Goal: Information Seeking & Learning: Learn about a topic

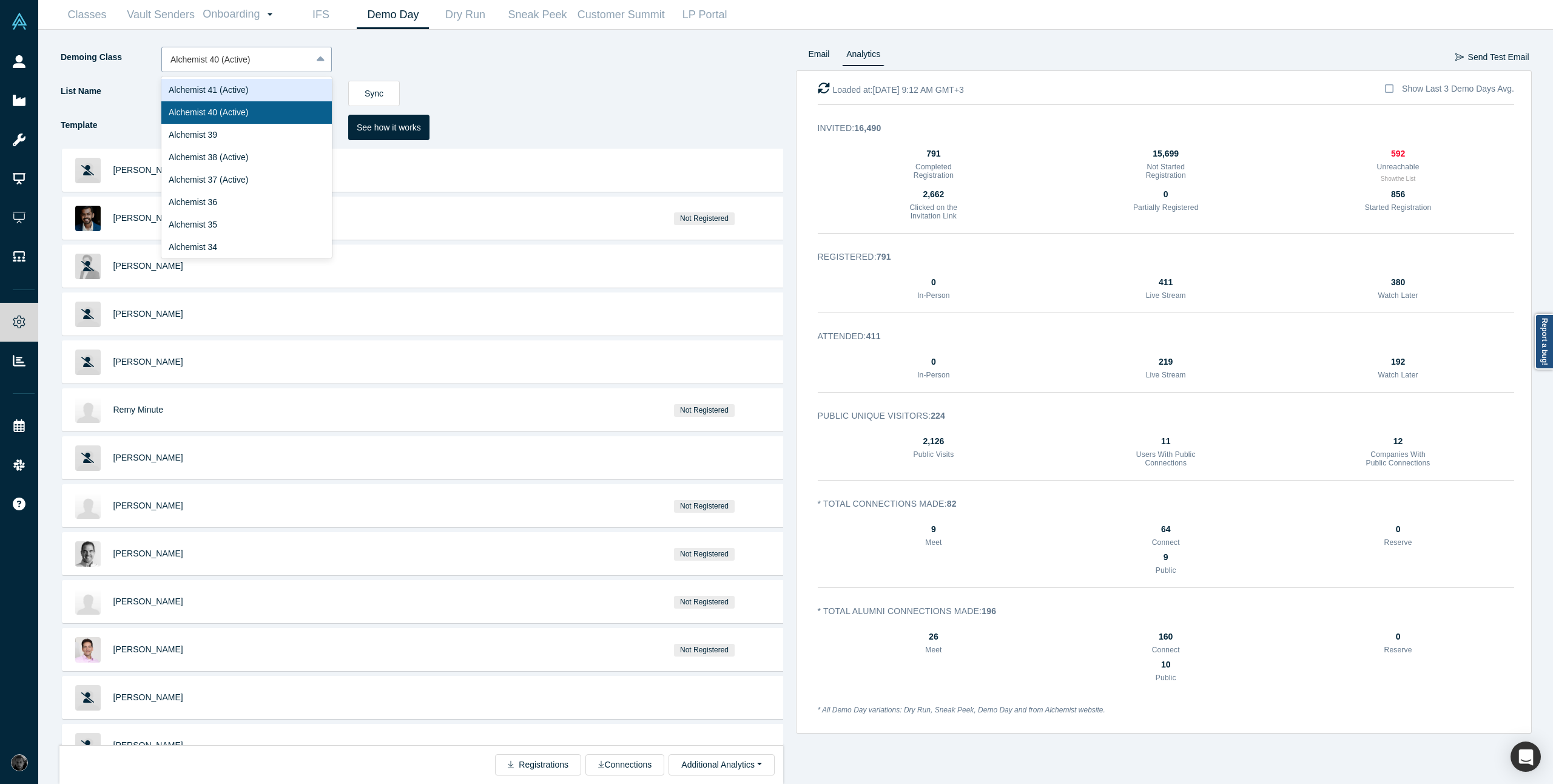
click at [280, 65] on div at bounding box center [237, 60] width 132 height 16
click at [249, 138] on div "Alchemist 39" at bounding box center [247, 135] width 171 height 22
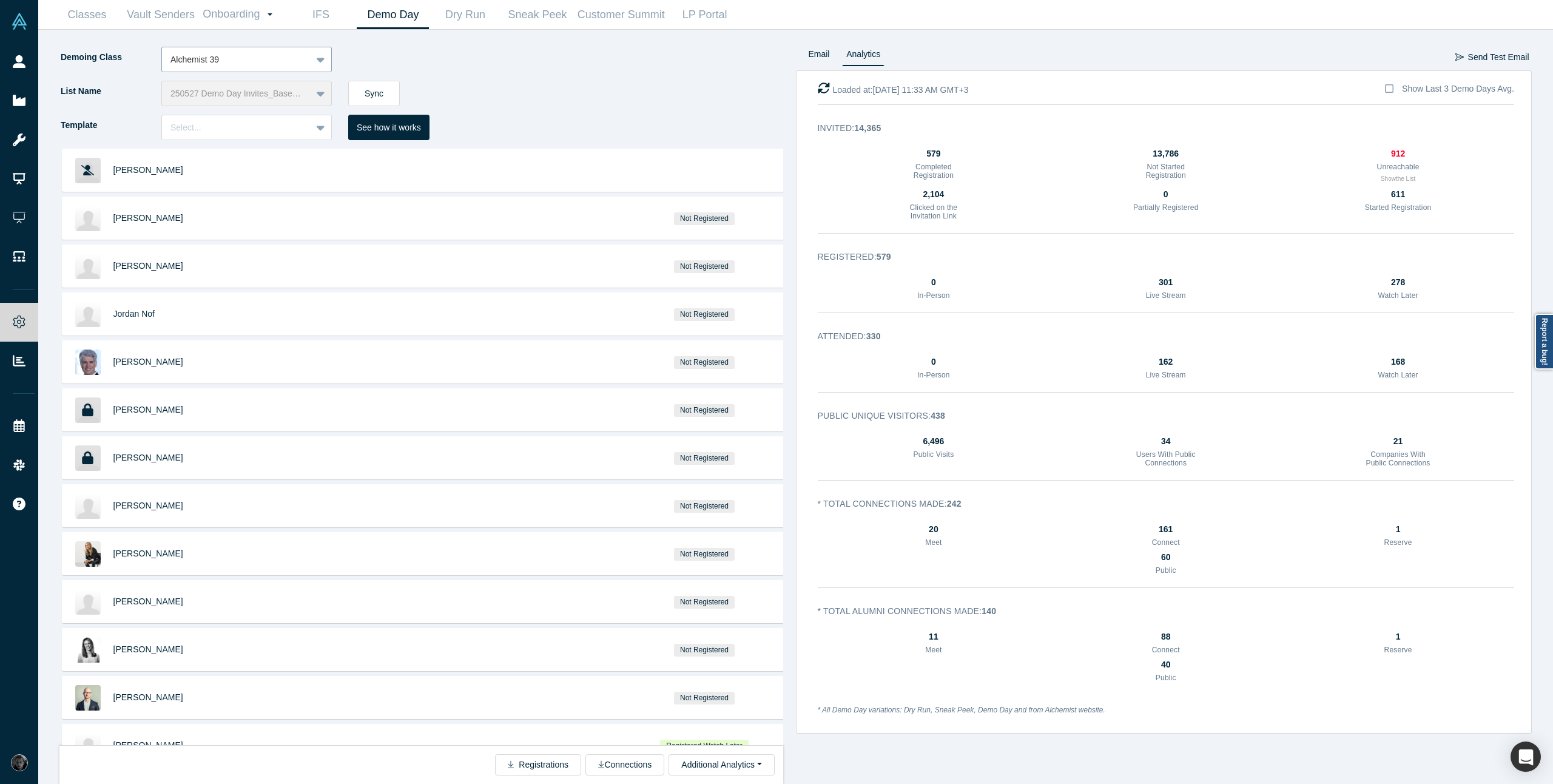
click at [277, 59] on div at bounding box center [237, 60] width 132 height 16
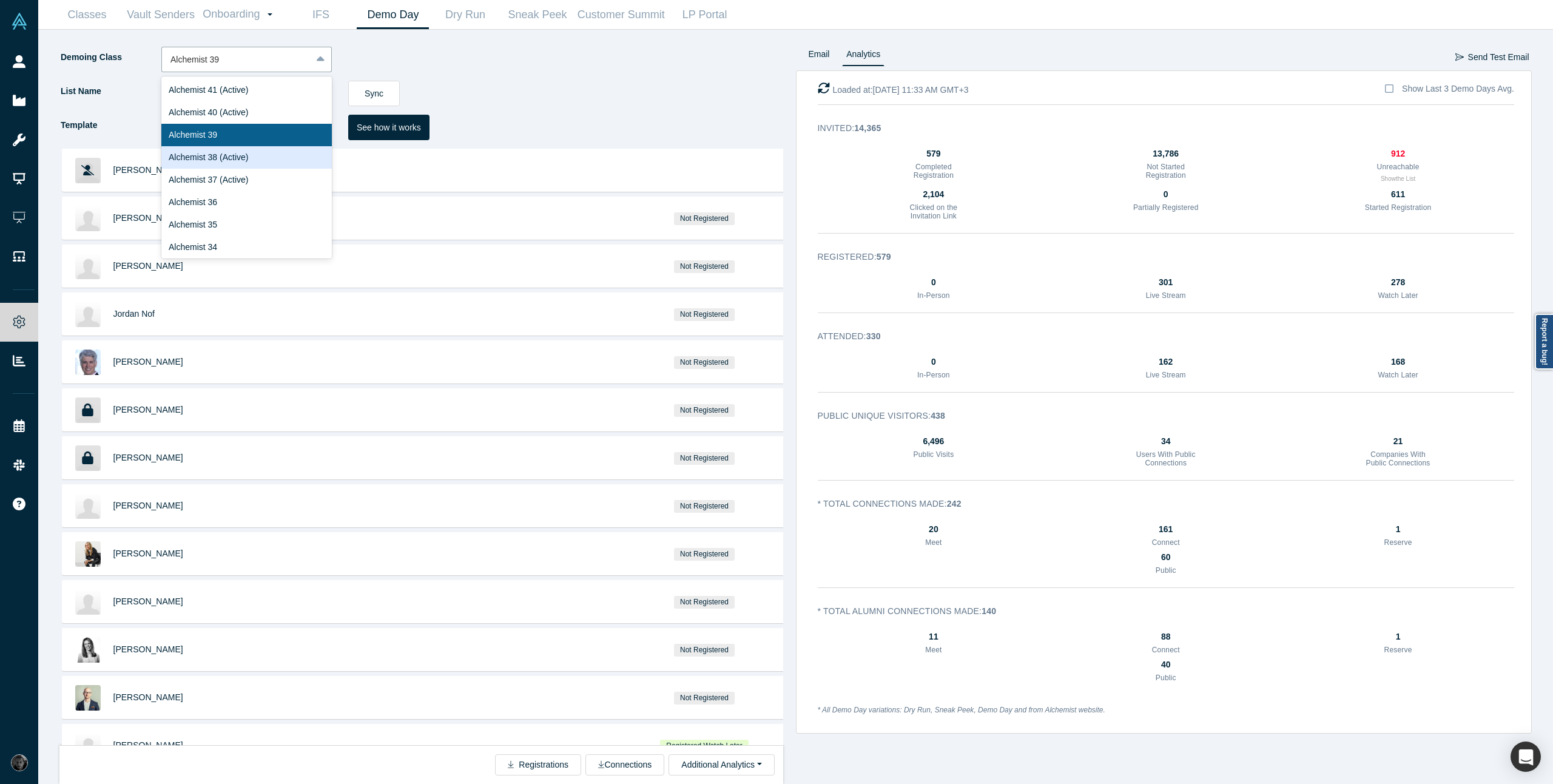
click at [277, 153] on div "Alchemist 38 (Active)" at bounding box center [247, 157] width 171 height 22
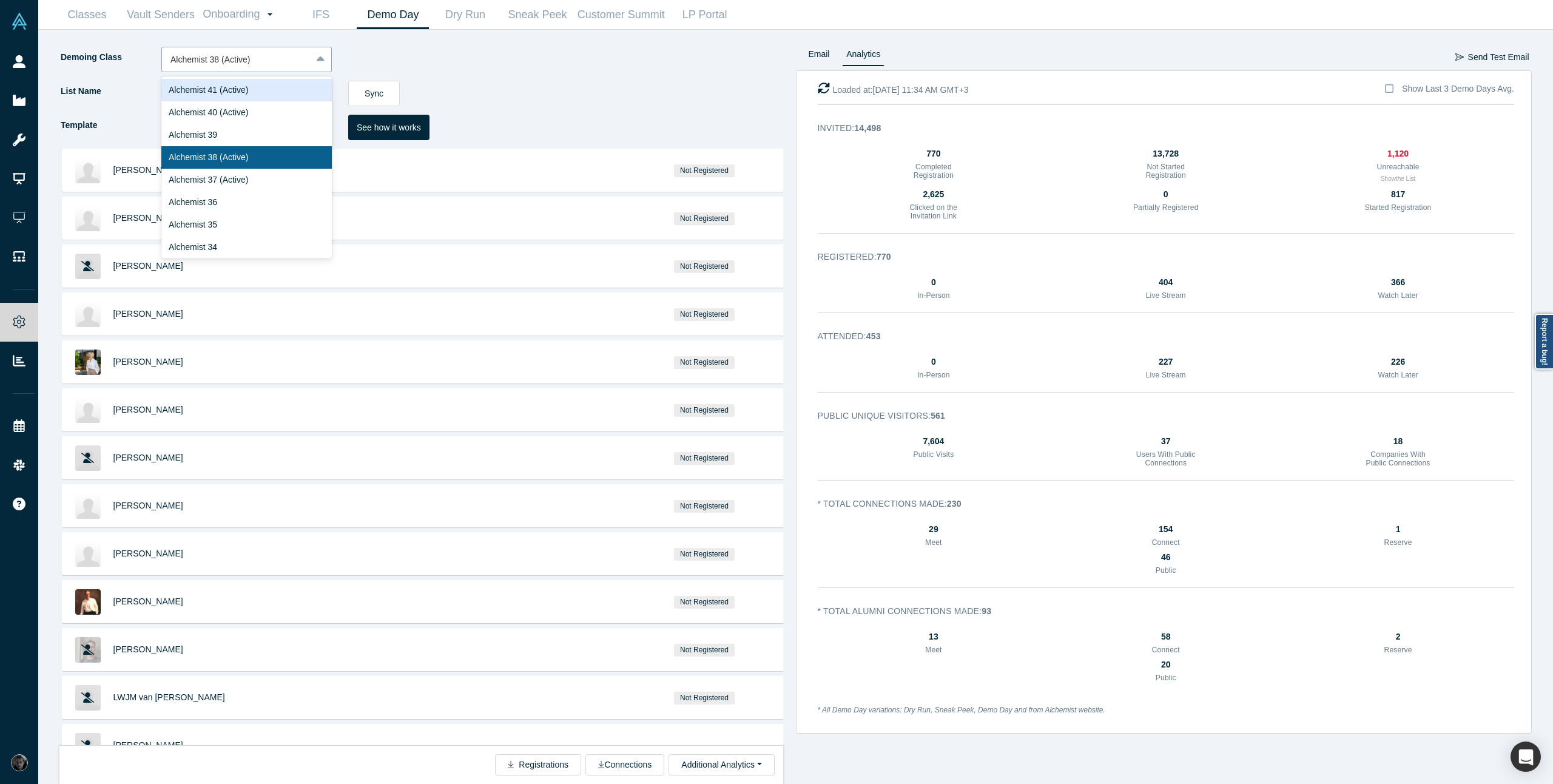
click at [294, 59] on div at bounding box center [237, 60] width 132 height 16
click at [279, 115] on div "Alchemist 40 (Active)" at bounding box center [247, 112] width 171 height 22
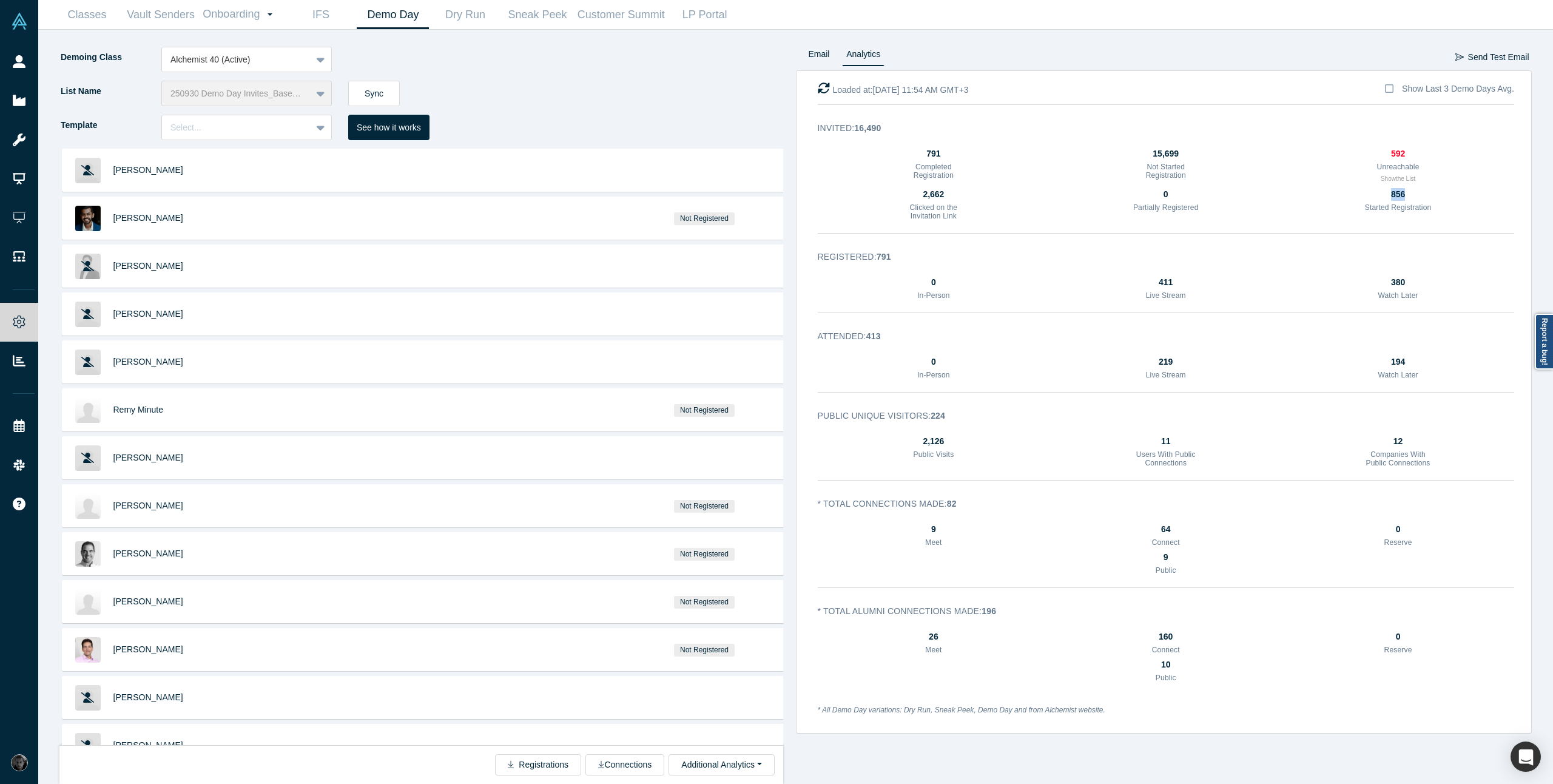
drag, startPoint x: 1387, startPoint y: 198, endPoint x: 1417, endPoint y: 195, distance: 30.1
click at [1417, 195] on div "856" at bounding box center [1399, 194] width 68 height 13
drag, startPoint x: 946, startPoint y: 155, endPoint x: 925, endPoint y: 156, distance: 21.0
click at [925, 156] on div "791" at bounding box center [934, 154] width 68 height 13
drag, startPoint x: 1388, startPoint y: 196, endPoint x: 1515, endPoint y: 193, distance: 127.0
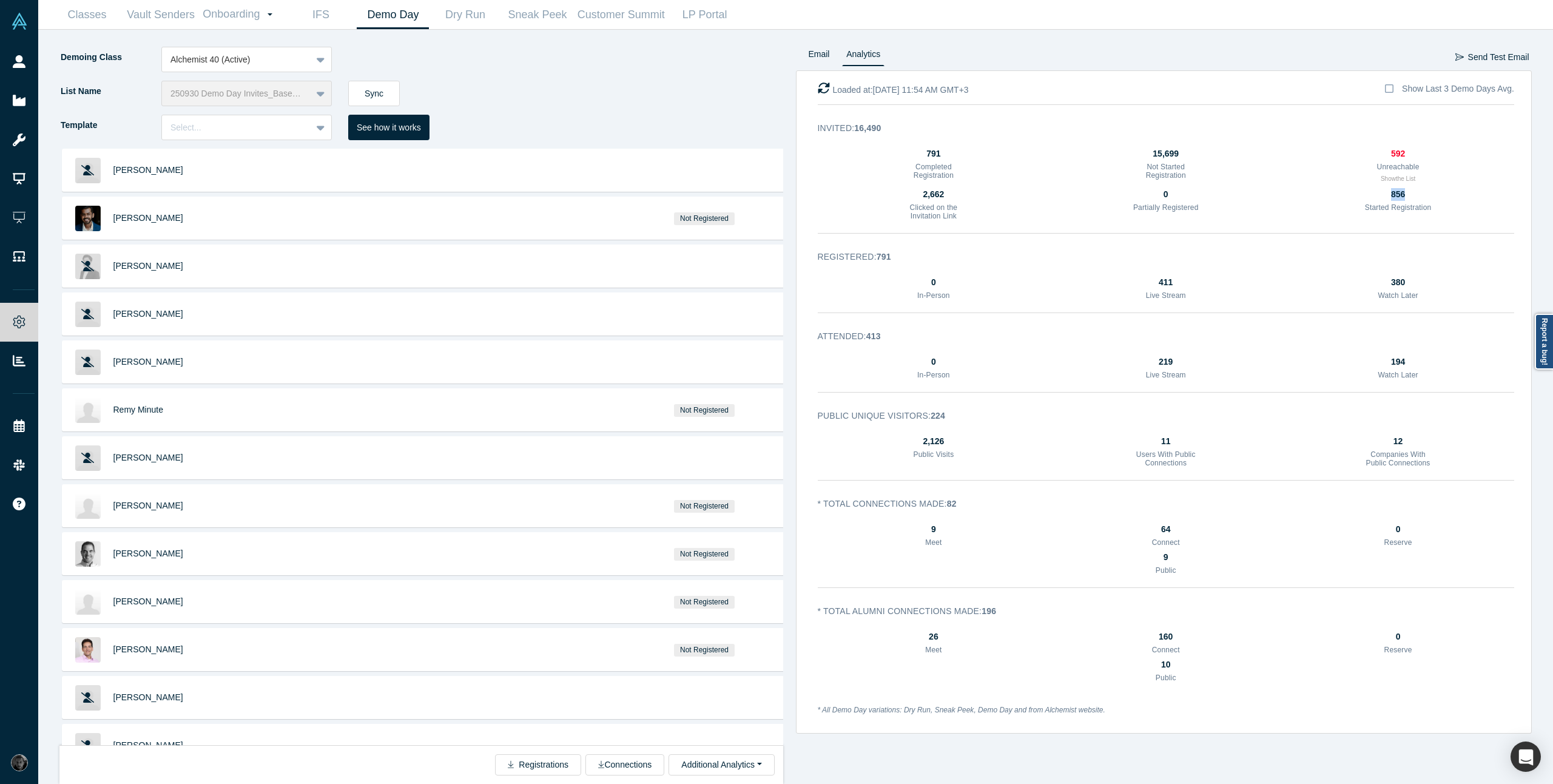
click at [1444, 193] on div "2,662 Clicked on the Invitation Link 0 Partially Registered 856 Started Registr…" at bounding box center [1167, 206] width 697 height 37
click at [1397, 221] on div "856 Started Registration" at bounding box center [1399, 206] width 68 height 37
drag, startPoint x: 1416, startPoint y: 197, endPoint x: 1383, endPoint y: 236, distance: 51.1
click at [1375, 194] on div "856" at bounding box center [1399, 194] width 68 height 13
click at [1436, 204] on div "2,662 Clicked on the Invitation Link 0 Partially Registered 856 Started Registr…" at bounding box center [1167, 206] width 697 height 37
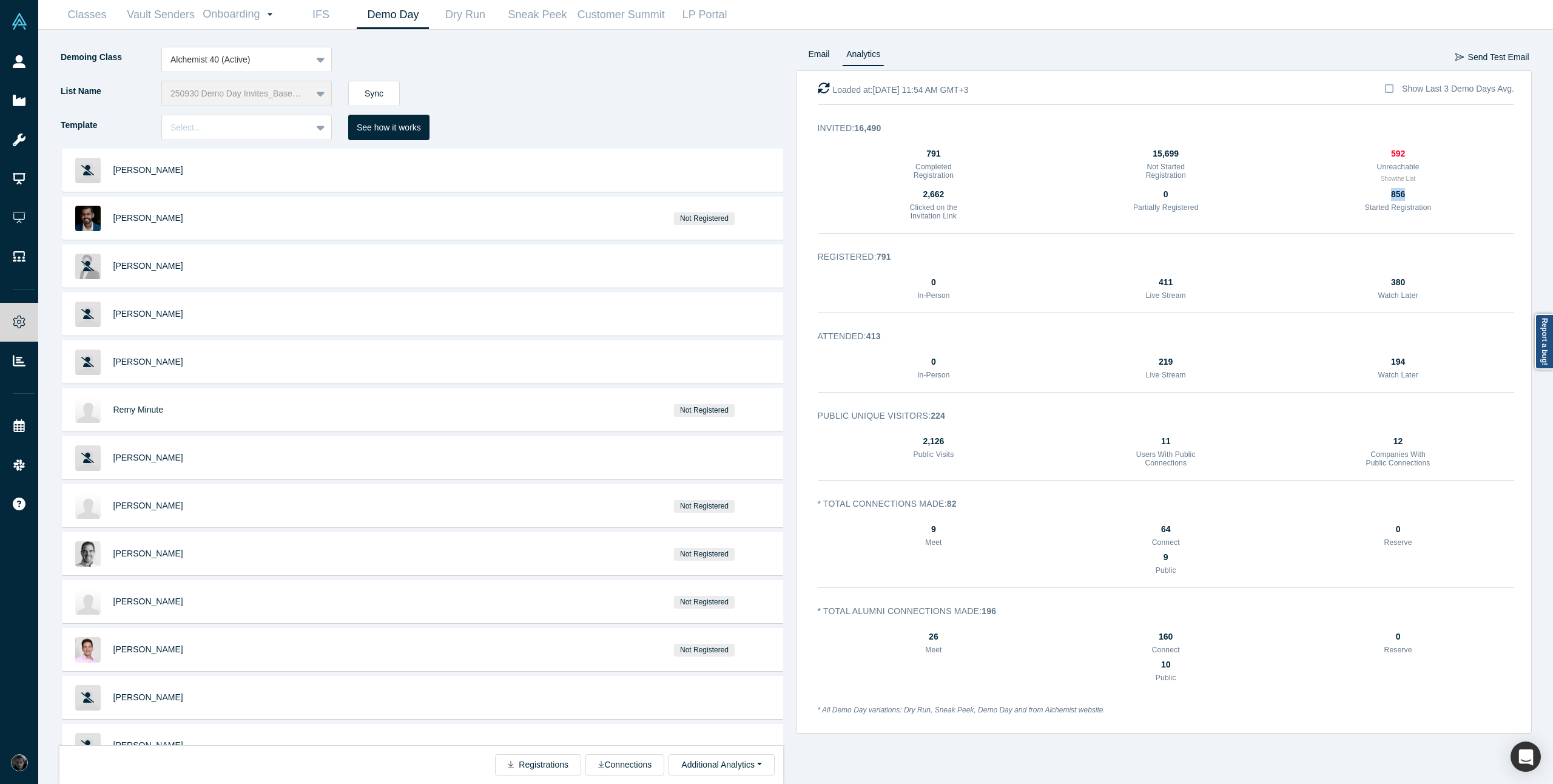
drag, startPoint x: 1436, startPoint y: 193, endPoint x: 1200, endPoint y: 219, distance: 237.4
click at [1200, 219] on div "2,662 Clicked on the Invitation Link 0 Partially Registered 856 Started Registr…" at bounding box center [1167, 206] width 697 height 37
click at [1395, 204] on h3 "Started Registration" at bounding box center [1399, 207] width 68 height 8
drag, startPoint x: 1430, startPoint y: 194, endPoint x: 1204, endPoint y: 191, distance: 226.0
click at [1204, 191] on div "2,662 Clicked on the Invitation Link 0 Partially Registered 856 Started Registr…" at bounding box center [1167, 206] width 697 height 37
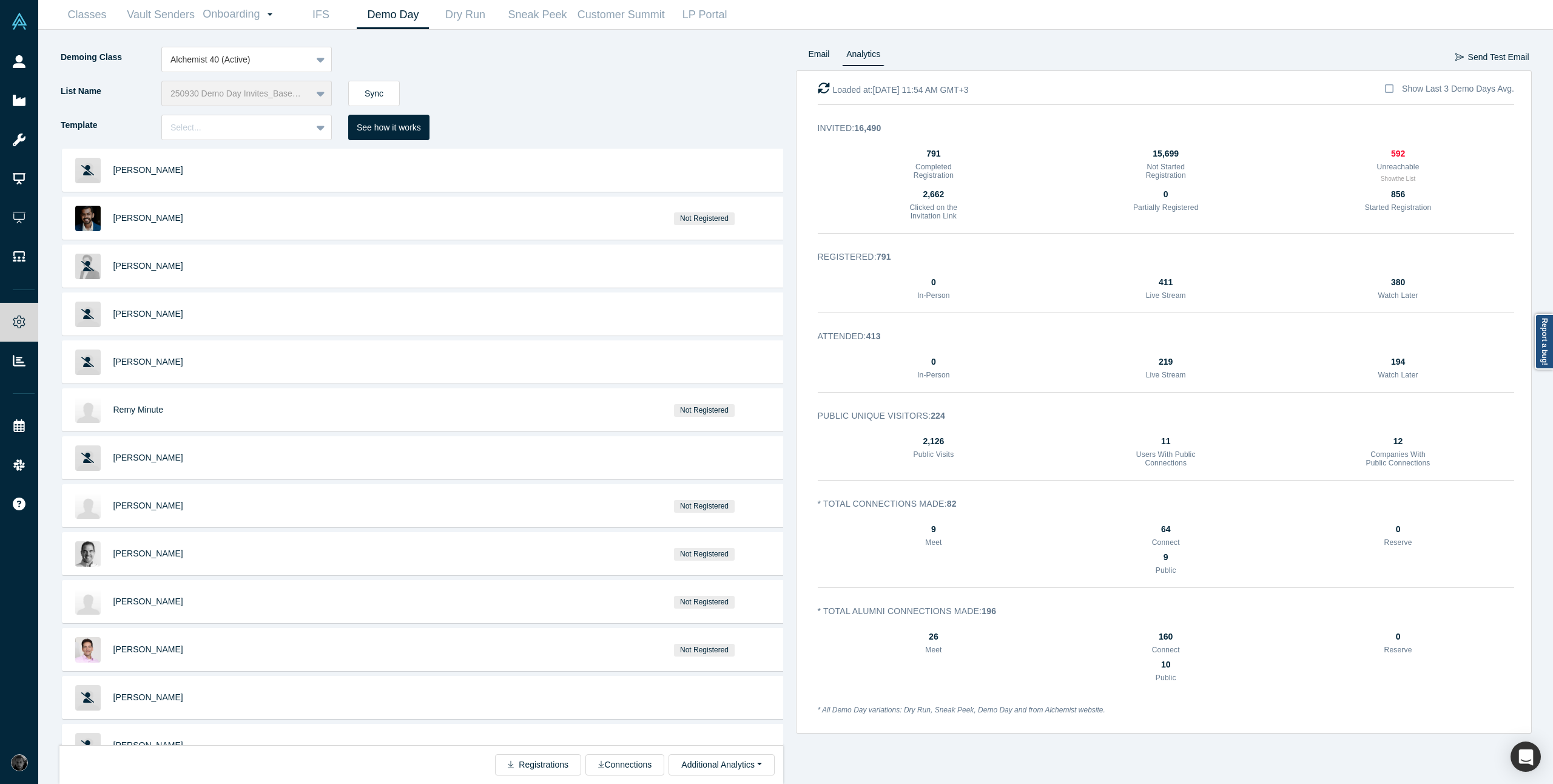
click at [1338, 239] on div "Invited : 16,490 791 Completed Registration 15,699 Not Started Registration 592…" at bounding box center [1166, 178] width 731 height 128
drag, startPoint x: 1453, startPoint y: 189, endPoint x: 1326, endPoint y: 190, distance: 127.0
click at [1326, 190] on div "2,662 Clicked on the Invitation Link 0 Partially Registered 856 Started Registr…" at bounding box center [1167, 206] width 697 height 37
click at [1425, 226] on div "Invited : 16,490 791 Completed Registration 15,699 Not Started Registration 592…" at bounding box center [1166, 178] width 731 height 128
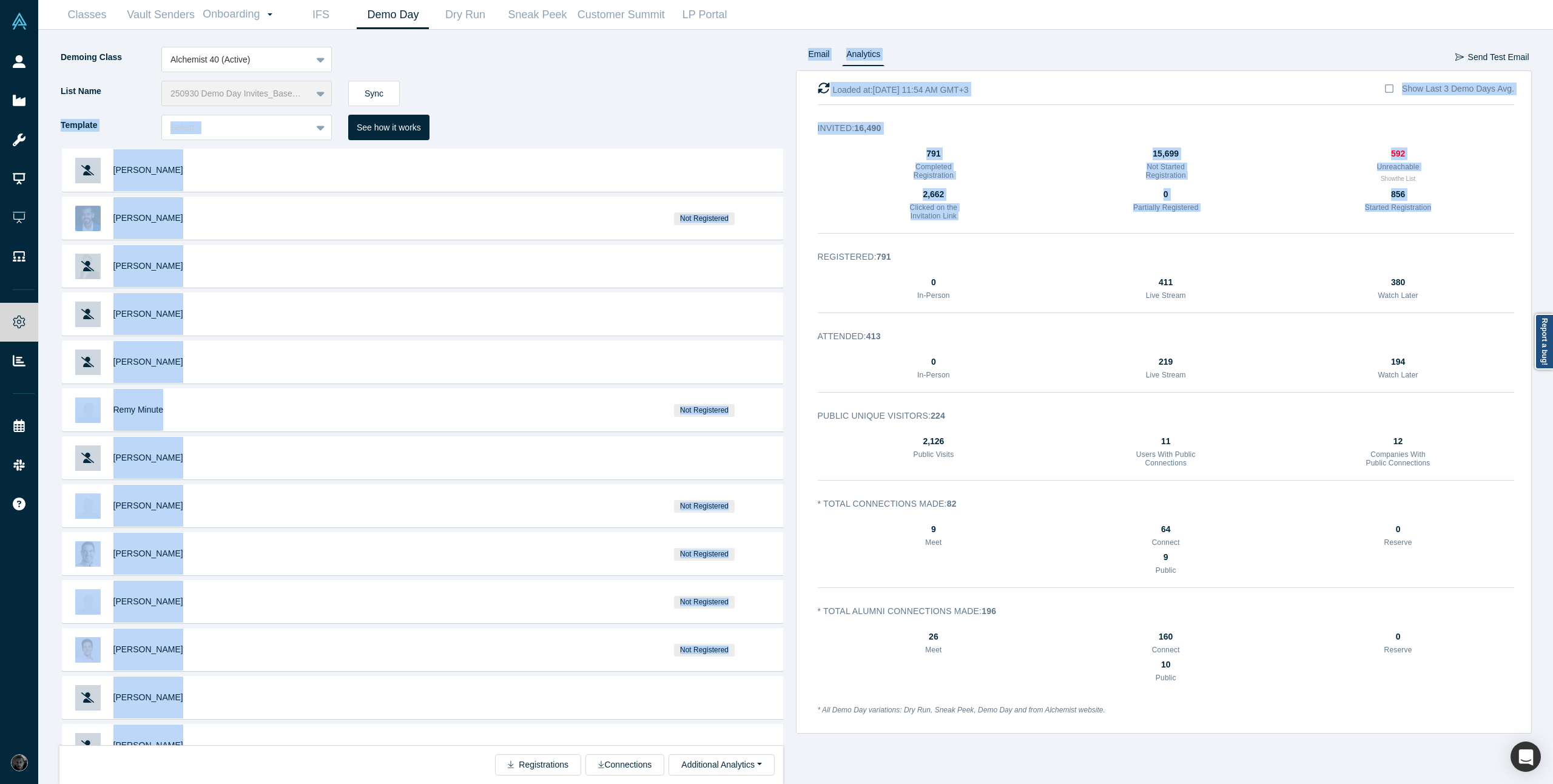
drag, startPoint x: 1448, startPoint y: 209, endPoint x: 520, endPoint y: 96, distance: 934.9
click at [520, 98] on div "Demoing Class Alchemist 40 (Active) List Name 250930 Demo Day Invites_Base List…" at bounding box center [795, 406] width 1498 height 754
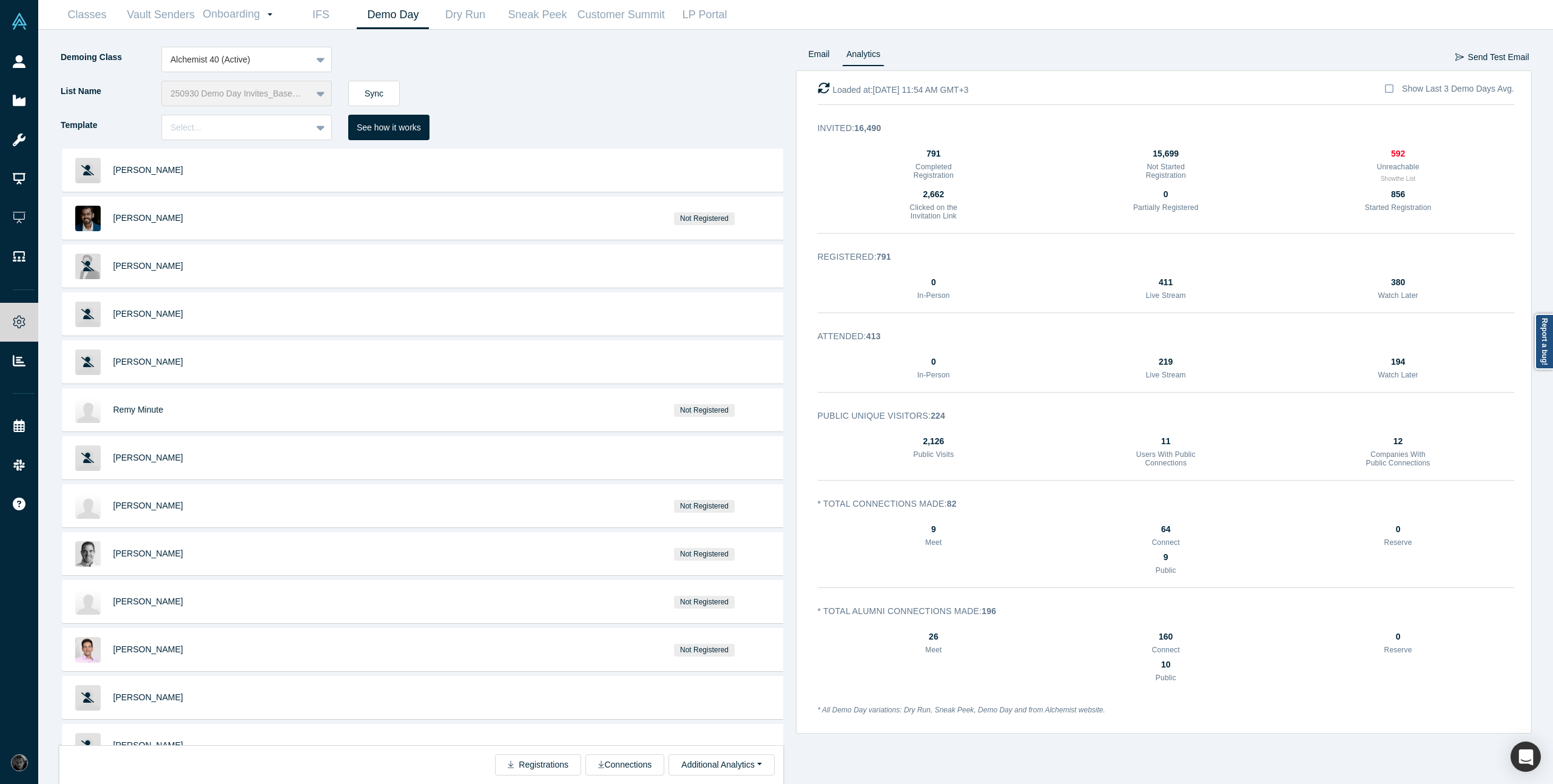
click at [1268, 267] on div "Registered : 791 0 In-Person 411 Live Stream 380 Watch Later" at bounding box center [1166, 282] width 731 height 80
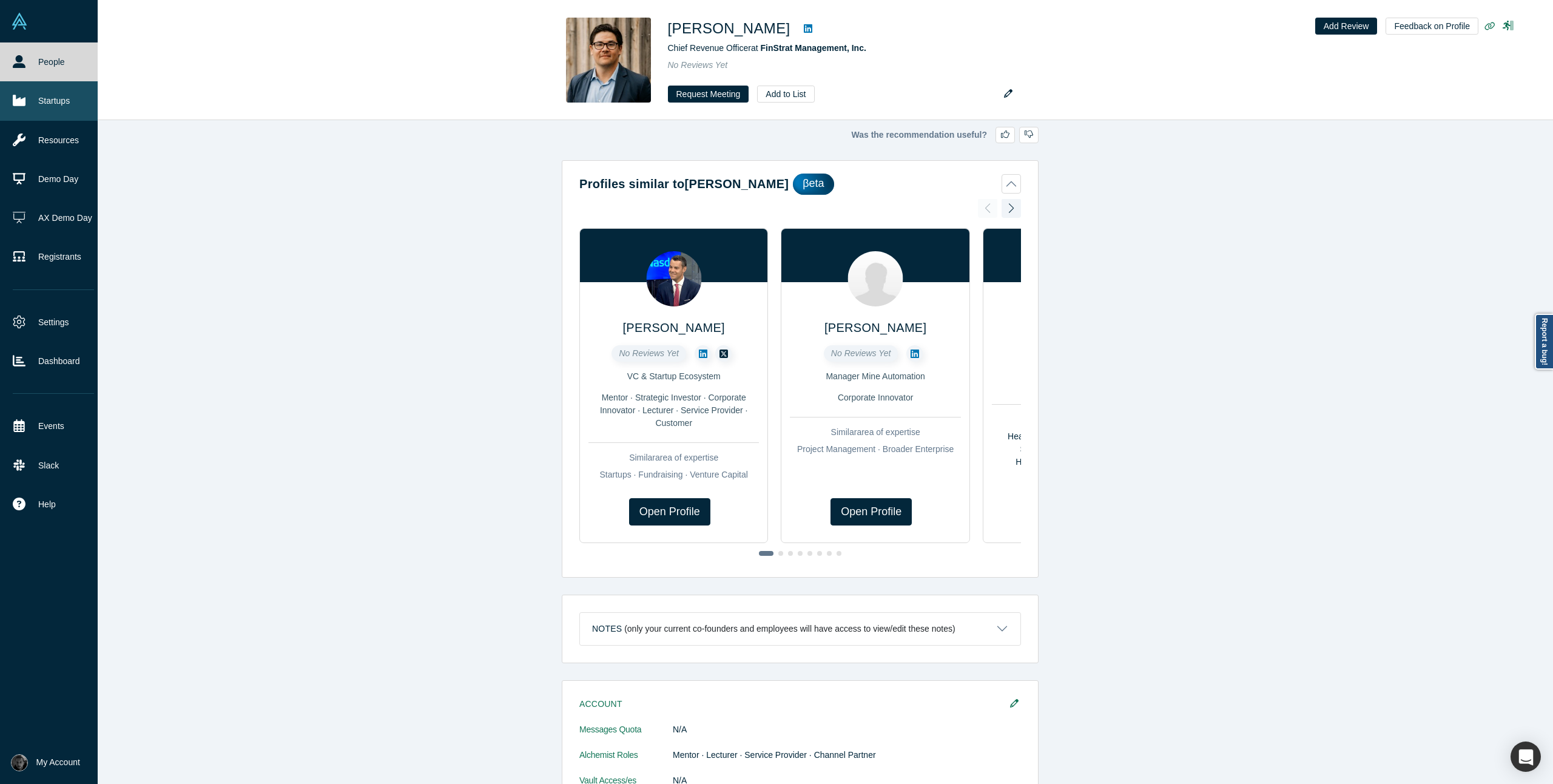
click at [22, 98] on icon at bounding box center [19, 101] width 13 height 13
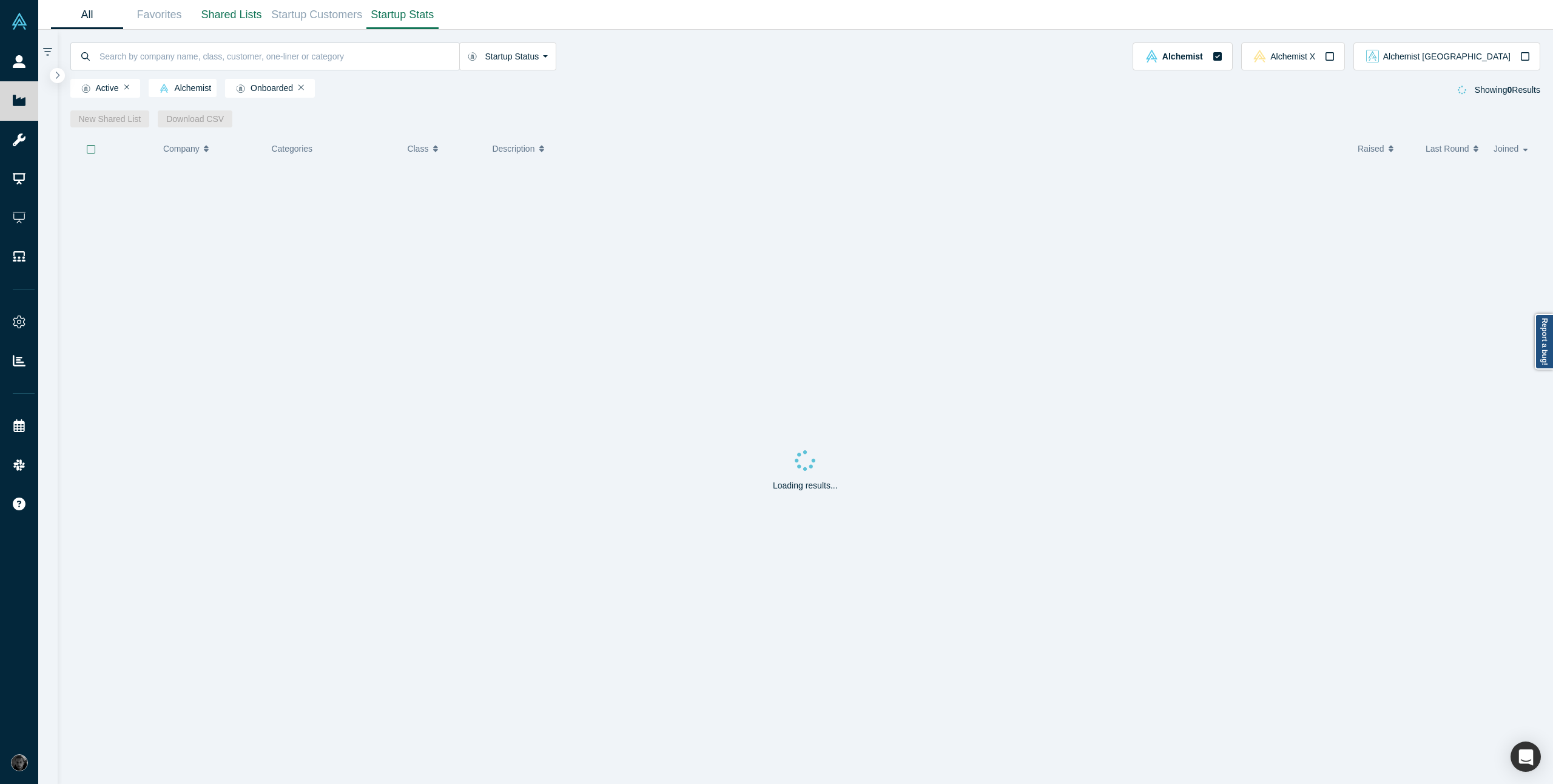
click at [413, 15] on link "Startup Stats" at bounding box center [403, 15] width 72 height 28
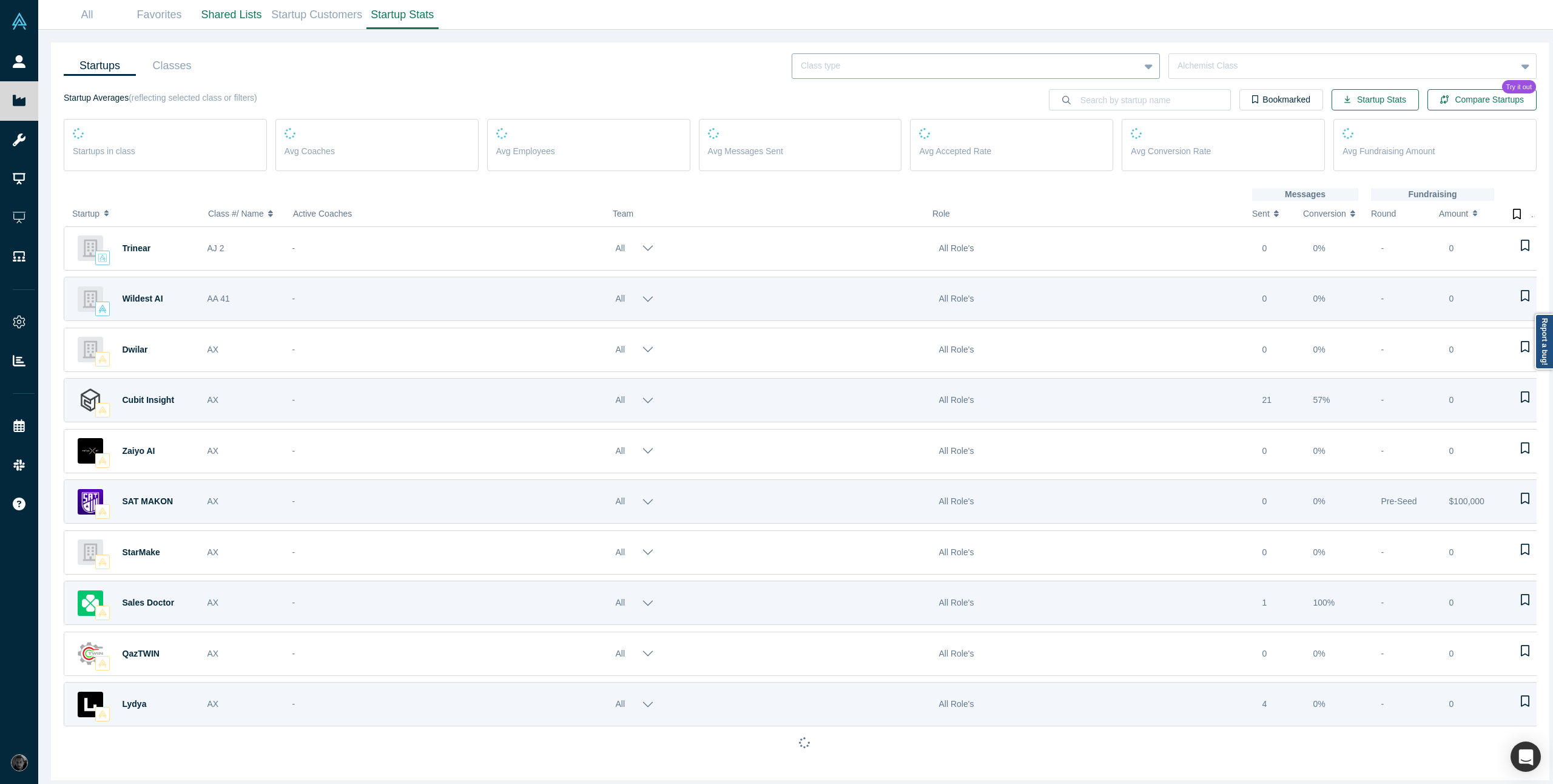
click at [1015, 59] on div at bounding box center [966, 66] width 330 height 16
click at [993, 147] on div "Alchemist [GEOGRAPHIC_DATA]" at bounding box center [976, 141] width 369 height 22
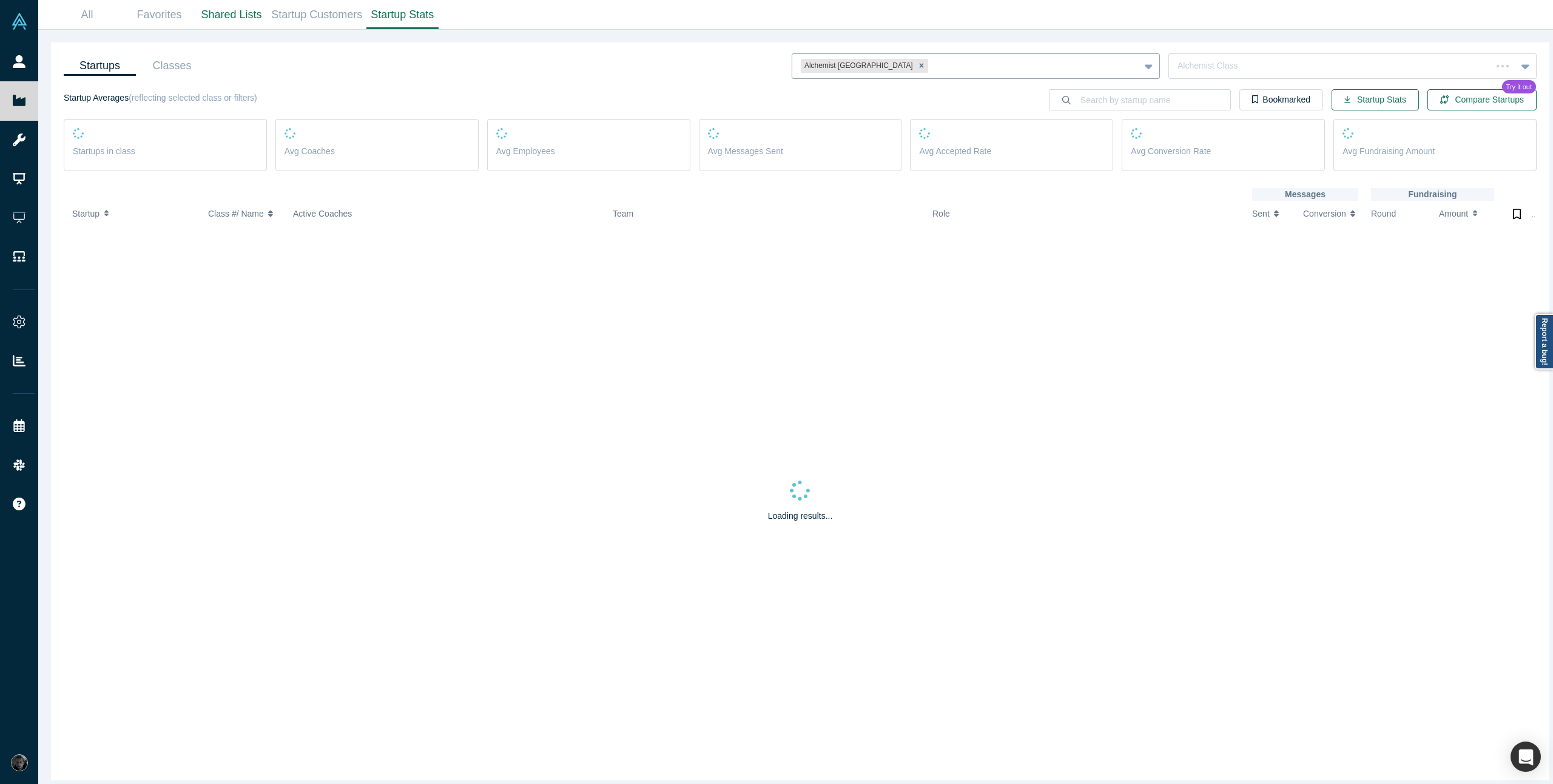
click at [973, 68] on div at bounding box center [1031, 66] width 200 height 16
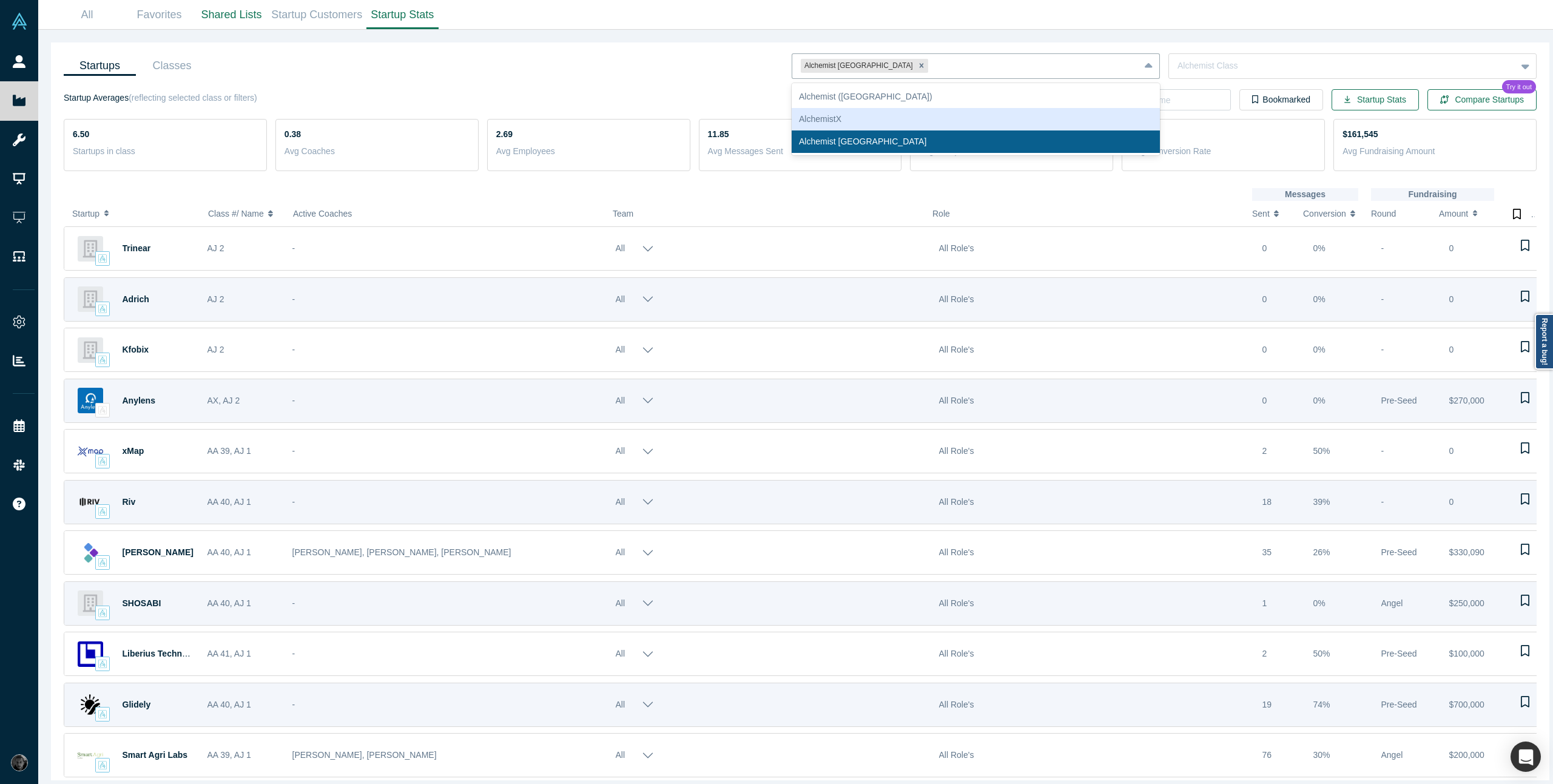
click at [629, 66] on div "Startups Classes option Alchemist Japan, selected. 3 results available. Use Up …" at bounding box center [800, 66] width 1473 height 29
click at [983, 74] on div "Alchemist [GEOGRAPHIC_DATA]" at bounding box center [966, 66] width 347 height 20
click at [1259, 61] on div at bounding box center [1343, 66] width 330 height 16
click at [1042, 66] on div at bounding box center [1031, 66] width 200 height 16
click at [989, 106] on div "Alchemist (USA)" at bounding box center [976, 96] width 369 height 22
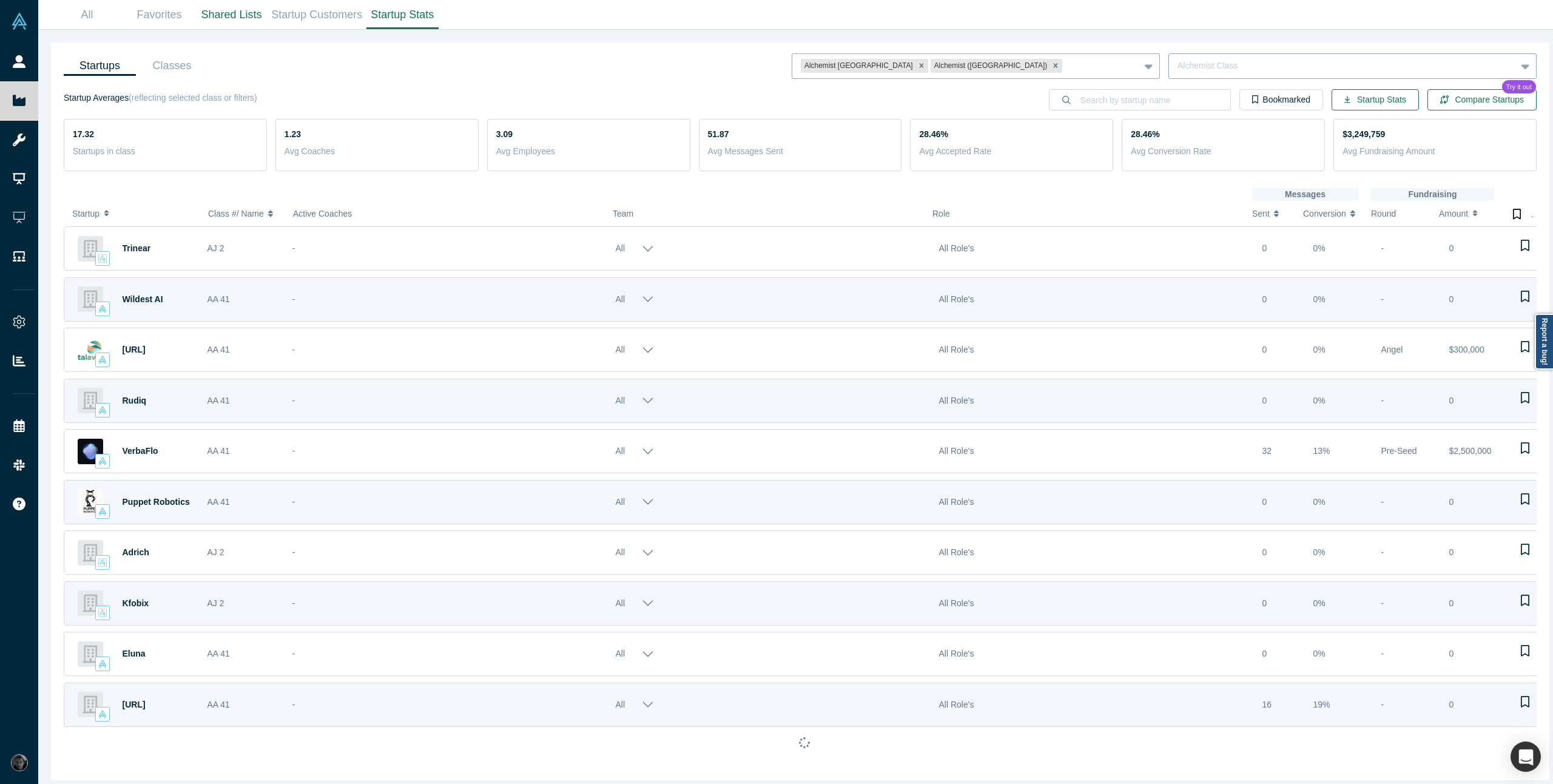
click at [1278, 69] on div at bounding box center [1343, 66] width 330 height 16
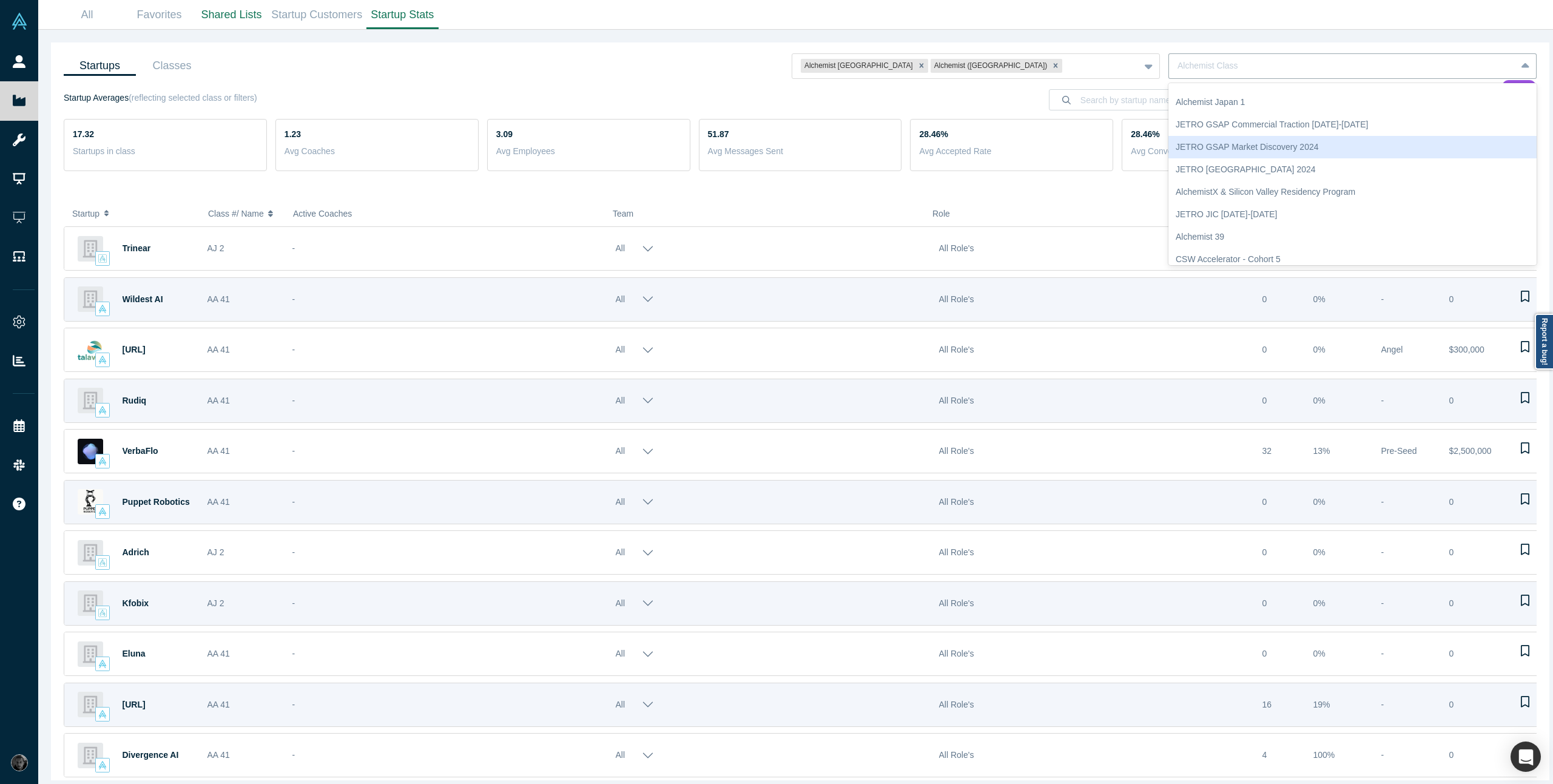
scroll to position [144, 0]
click at [1258, 151] on div "Alchemist 40" at bounding box center [1353, 154] width 369 height 22
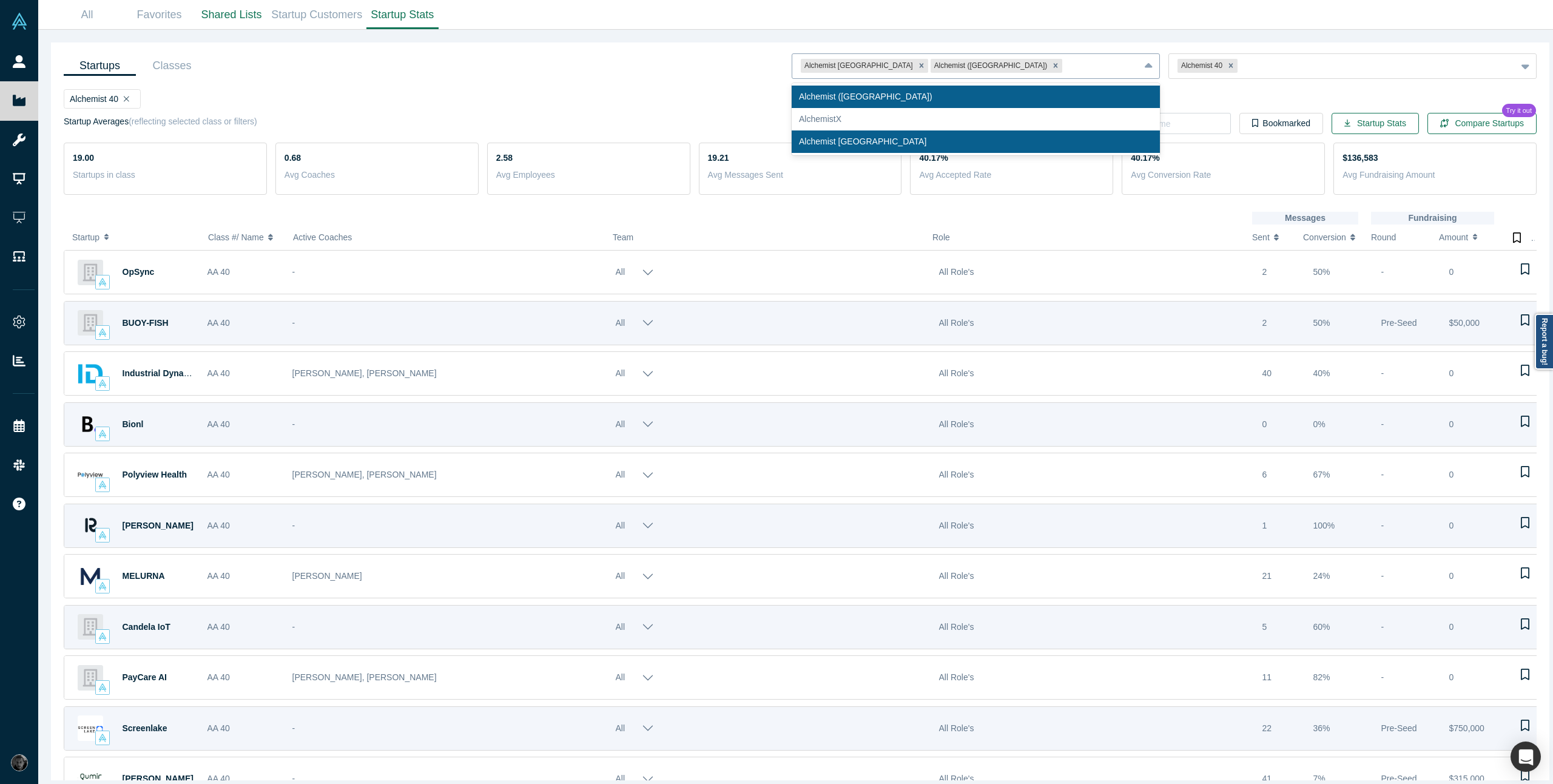
click at [1065, 72] on div at bounding box center [1098, 66] width 66 height 16
click at [612, 98] on div "Alchemist 40" at bounding box center [800, 101] width 1473 height 24
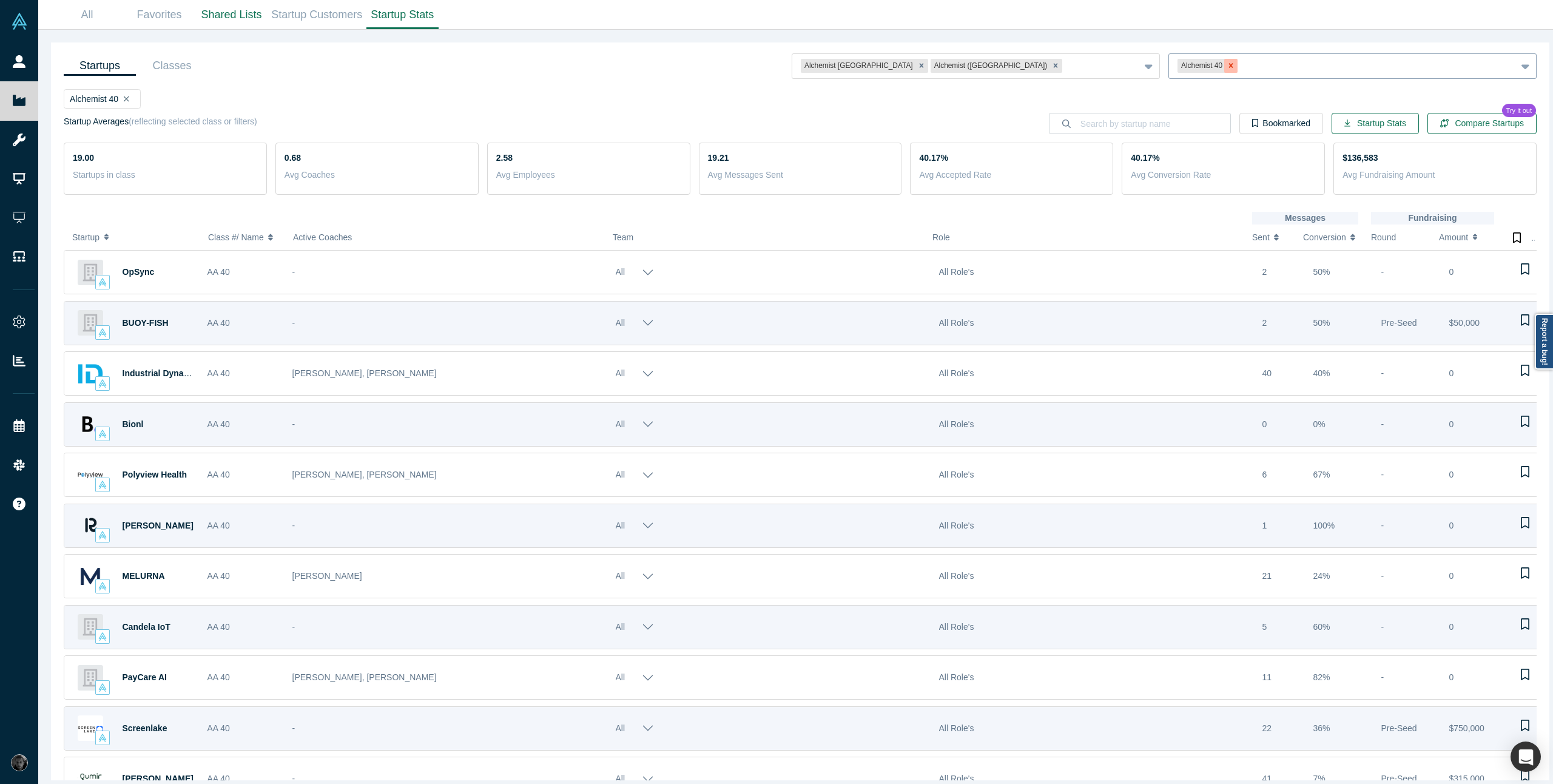
click at [1226, 69] on icon "Remove Alchemist 40" at bounding box center [1230, 65] width 8 height 8
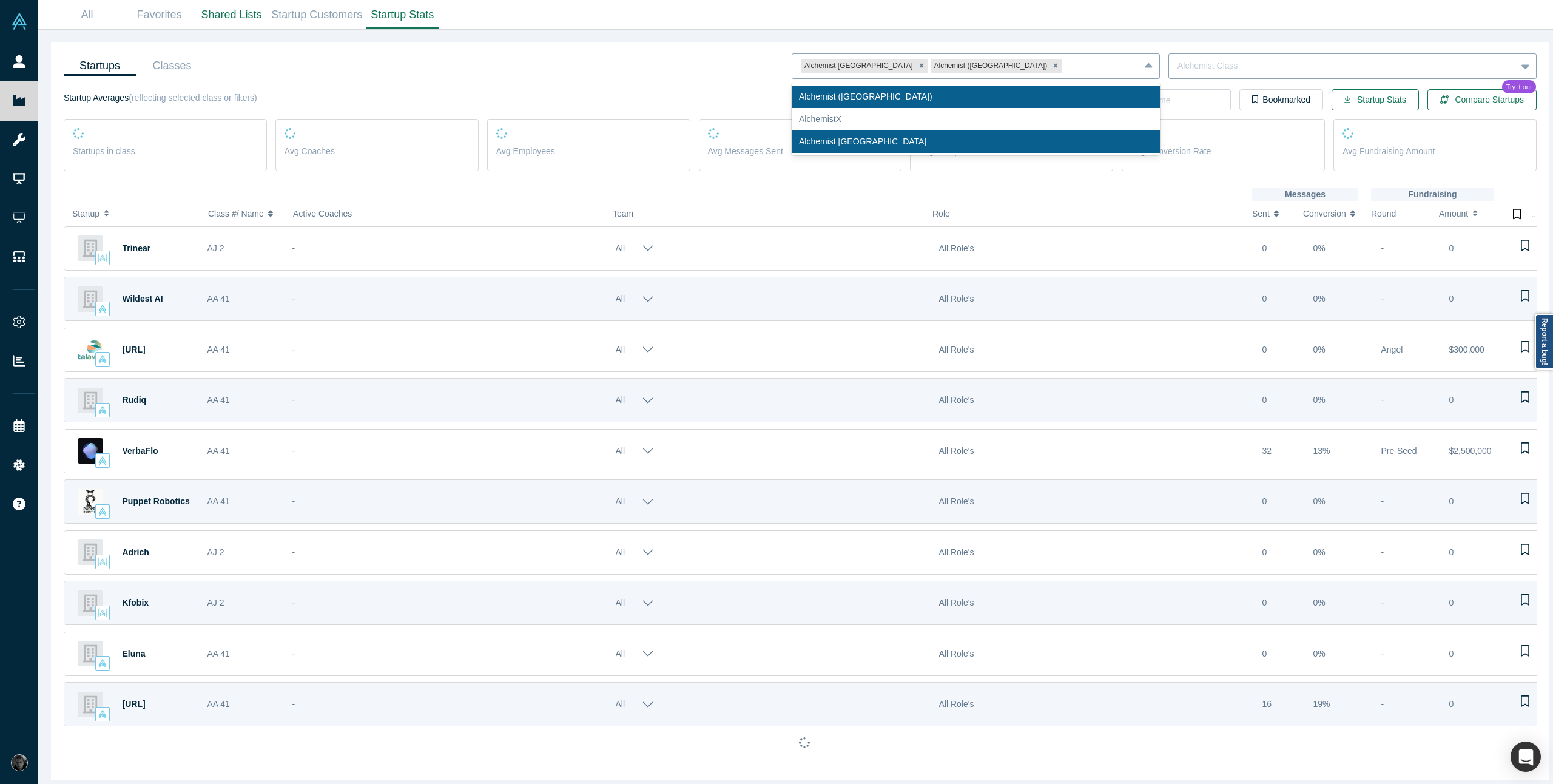
click at [1065, 63] on div at bounding box center [1098, 66] width 66 height 16
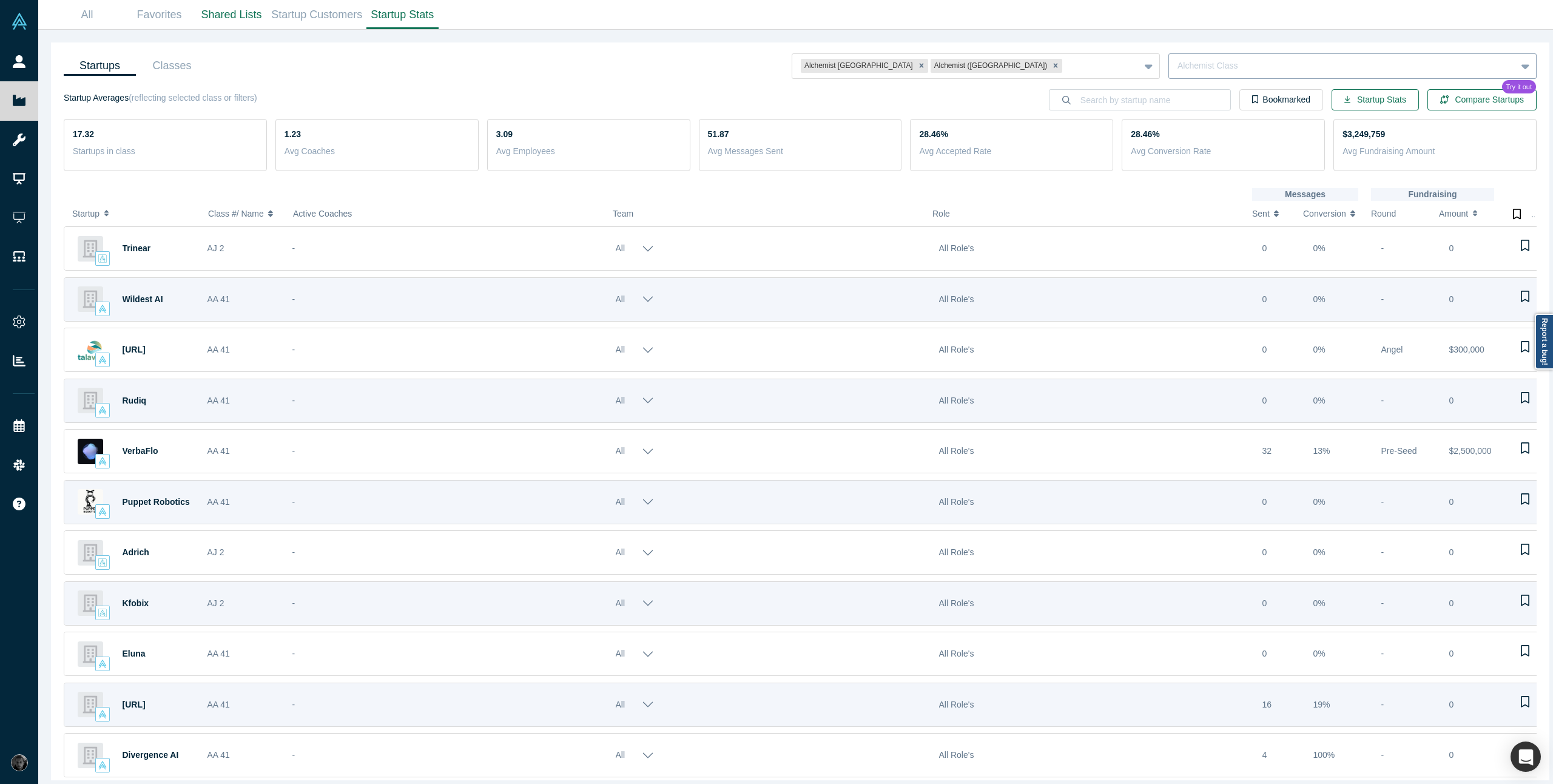
click at [758, 63] on div "Startups Classes Alchemist Japan Alchemist (USA) To pick up a draggable item, p…" at bounding box center [800, 66] width 1473 height 29
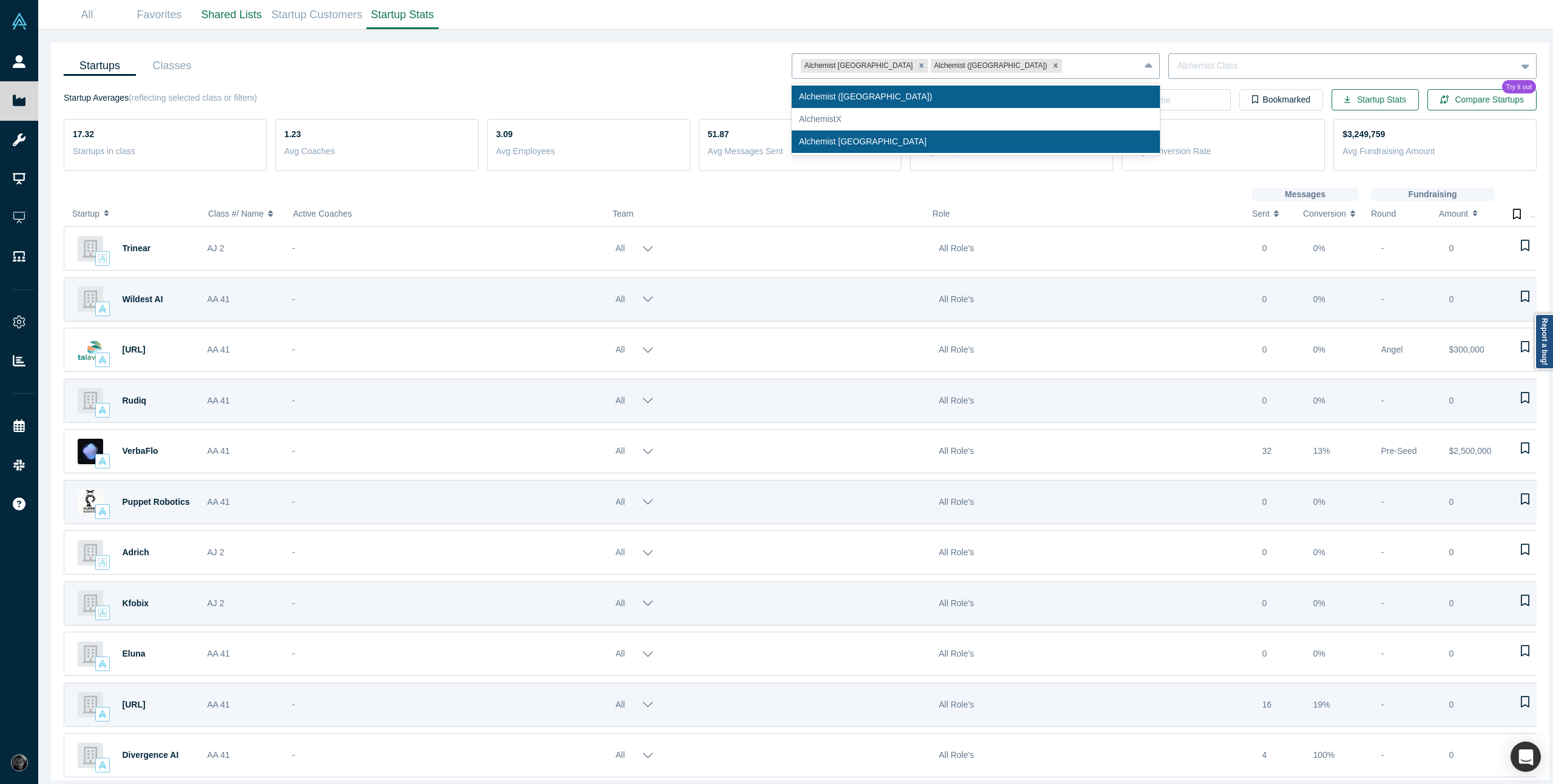
click at [1065, 72] on div at bounding box center [1098, 66] width 66 height 16
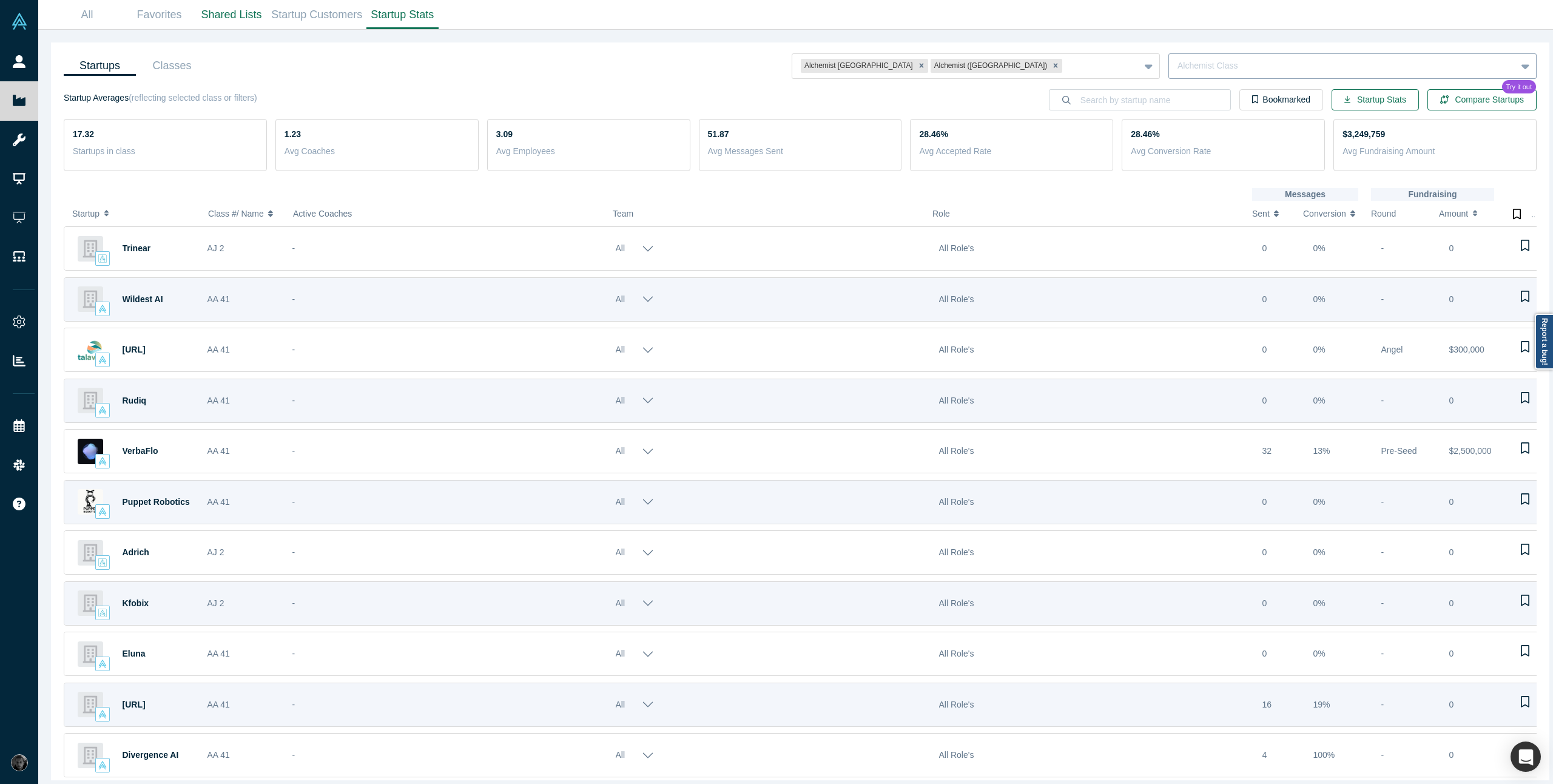
click at [606, 97] on div "Startup Averages (reflecting selected class or filters) Bookmarked Startup Stat…" at bounding box center [800, 99] width 1473 height 21
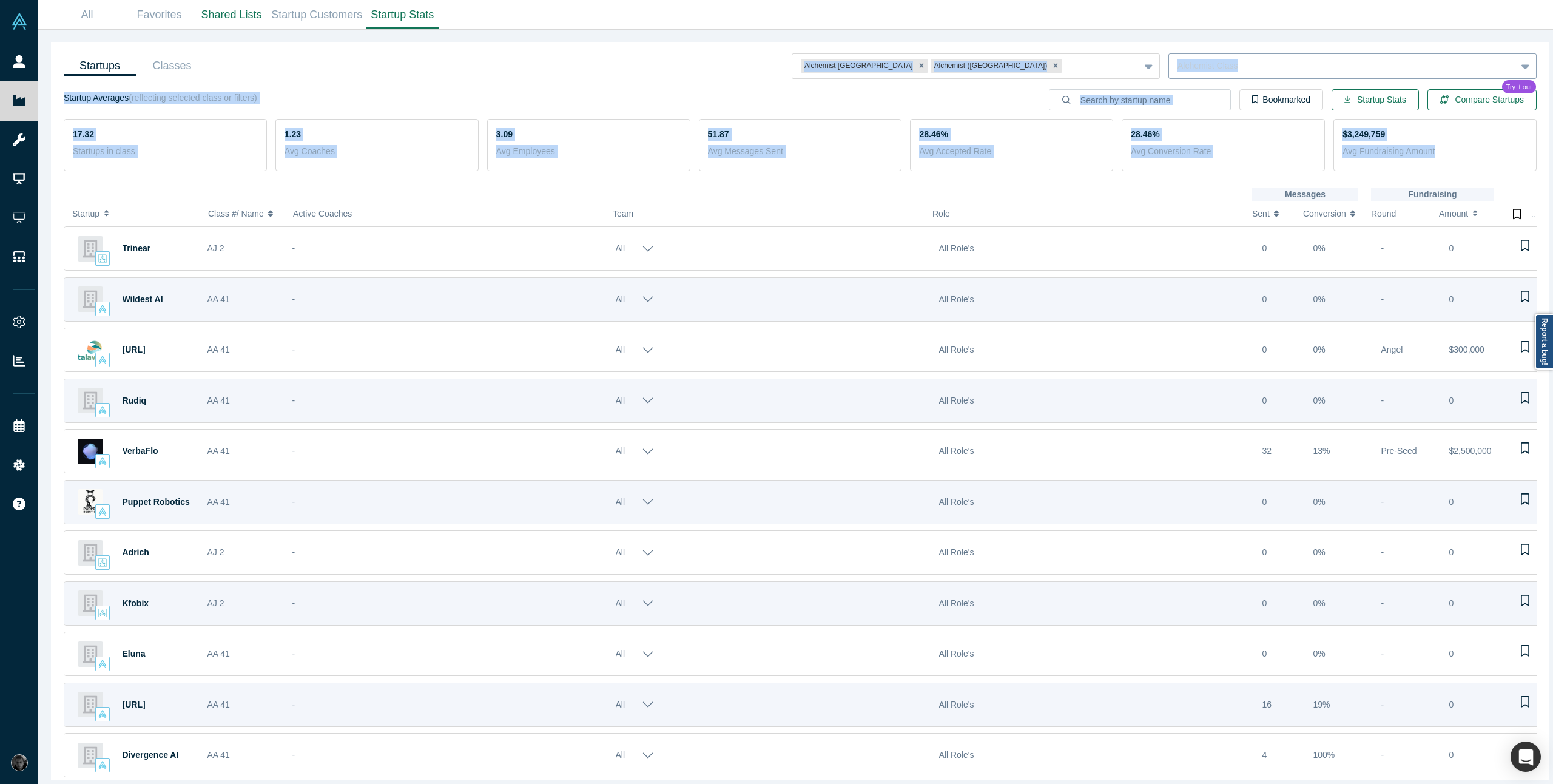
drag, startPoint x: 666, startPoint y: 53, endPoint x: 1390, endPoint y: 171, distance: 733.6
click at [1390, 171] on div "Startups Classes Alchemist Japan Alchemist (USA) To pick up a draggable item, p…" at bounding box center [801, 411] width 1499 height 737
click at [1392, 173] on div "Startups Classes Alchemist Japan Alchemist (USA) To pick up a draggable item, p…" at bounding box center [801, 411] width 1499 height 737
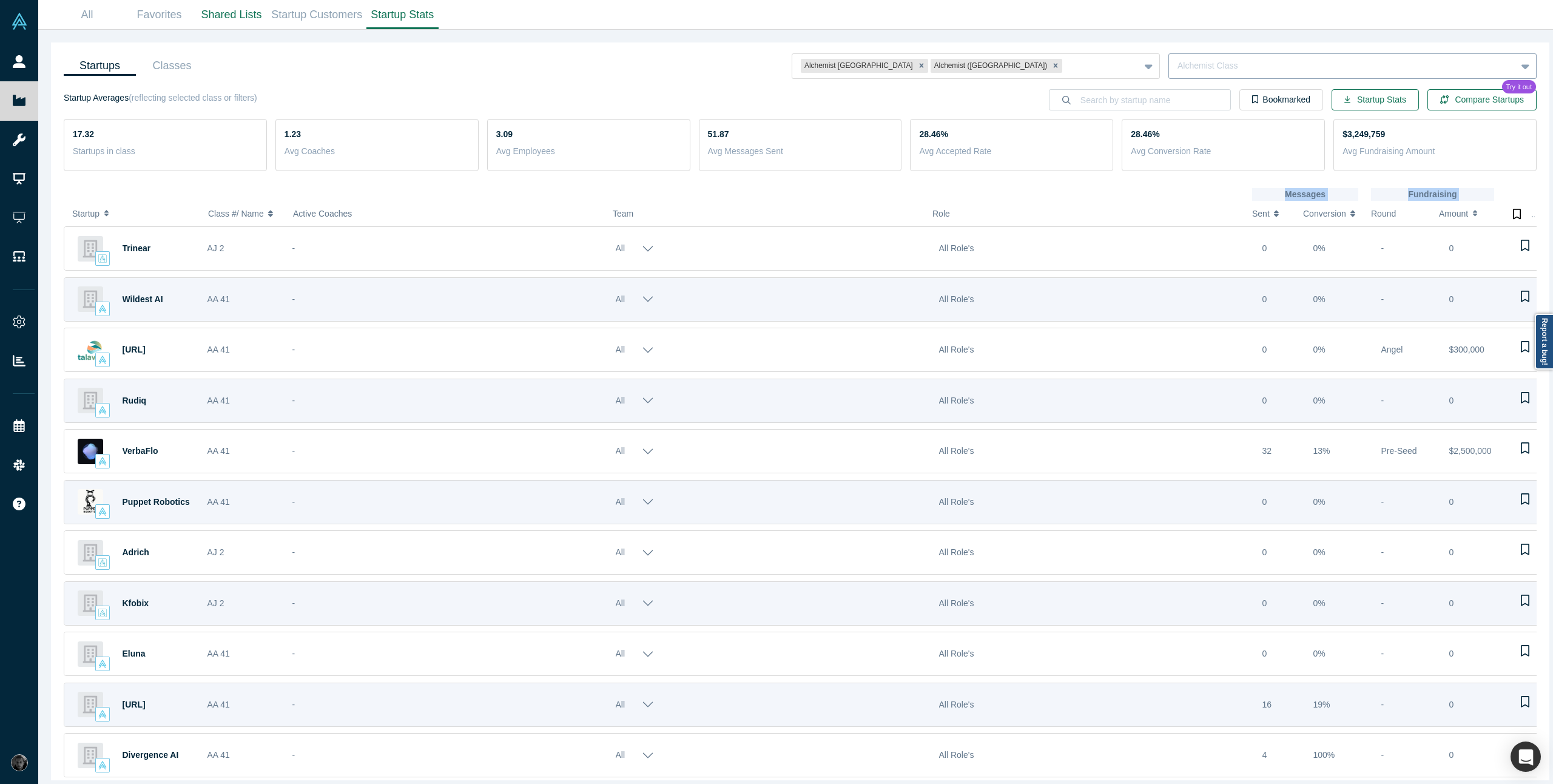
drag, startPoint x: 1270, startPoint y: 196, endPoint x: 1505, endPoint y: 184, distance: 235.3
click at [1505, 184] on div "Startups Classes Alchemist Japan Alchemist (USA) To pick up a draggable item, p…" at bounding box center [801, 411] width 1499 height 737
click at [1254, 202] on span "Sent" at bounding box center [1260, 214] width 17 height 26
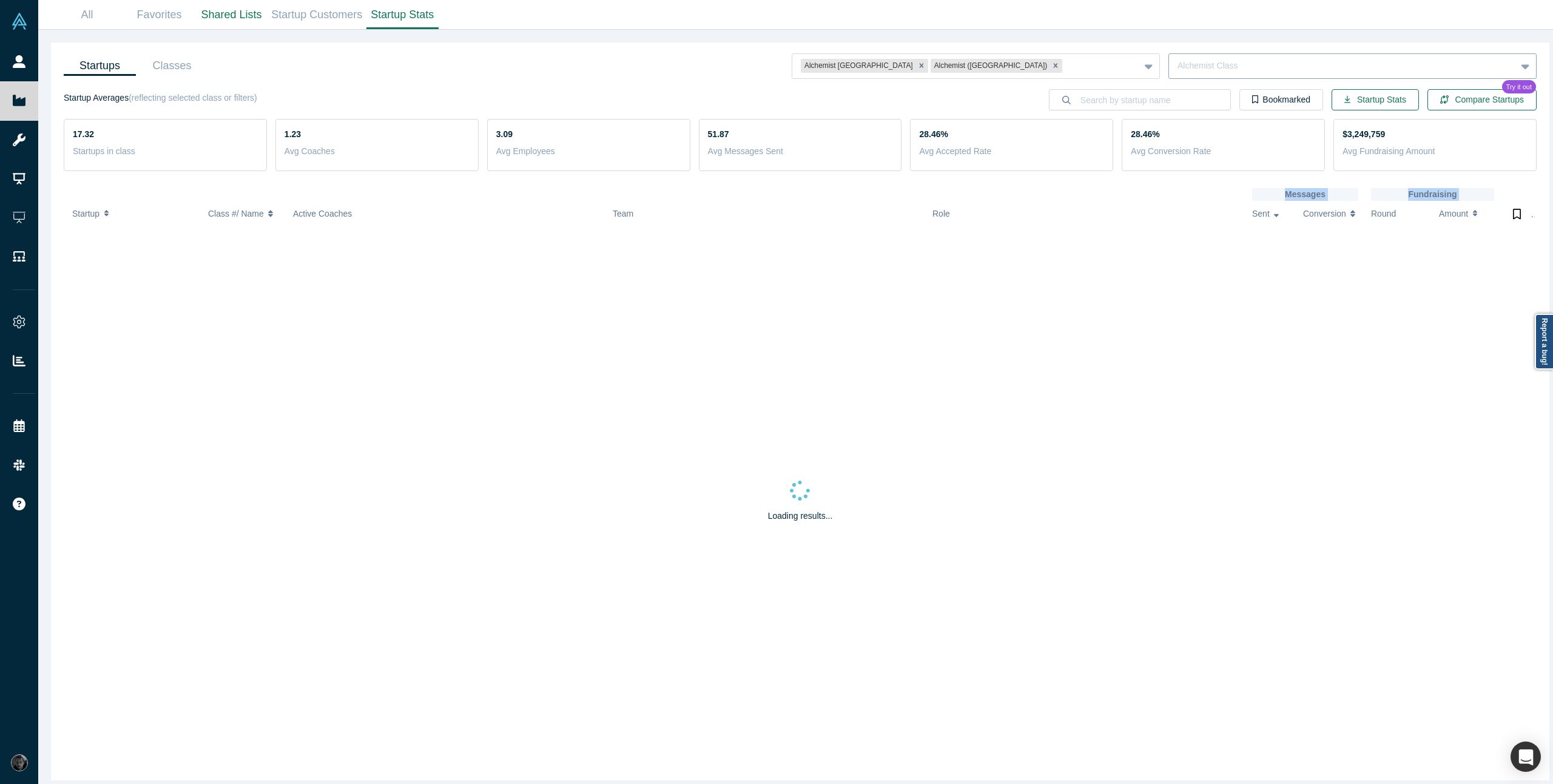
click at [1259, 215] on button "Sent" at bounding box center [1271, 214] width 39 height 26
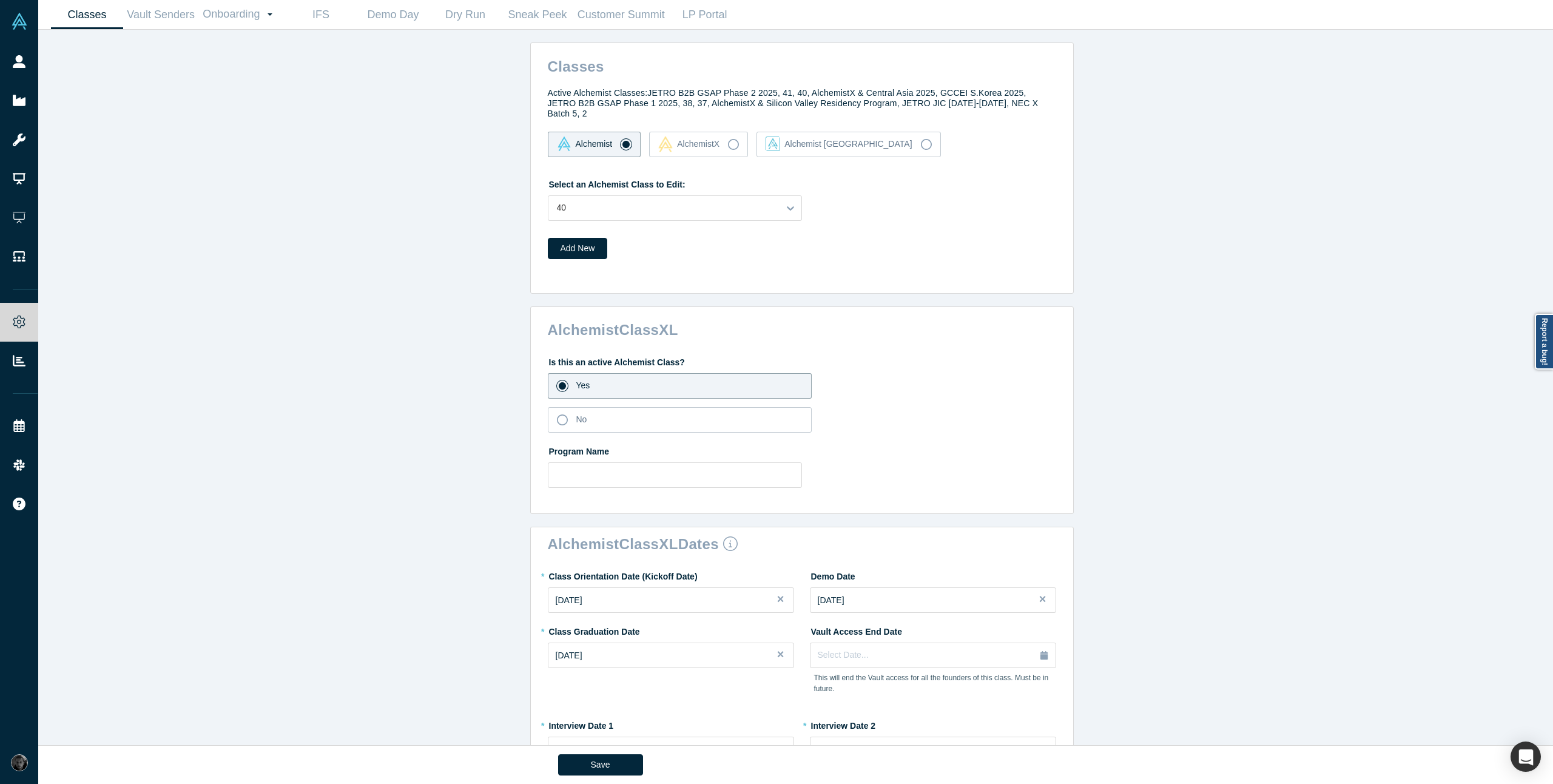
scroll to position [679, 0]
